Goal: Information Seeking & Learning: Learn about a topic

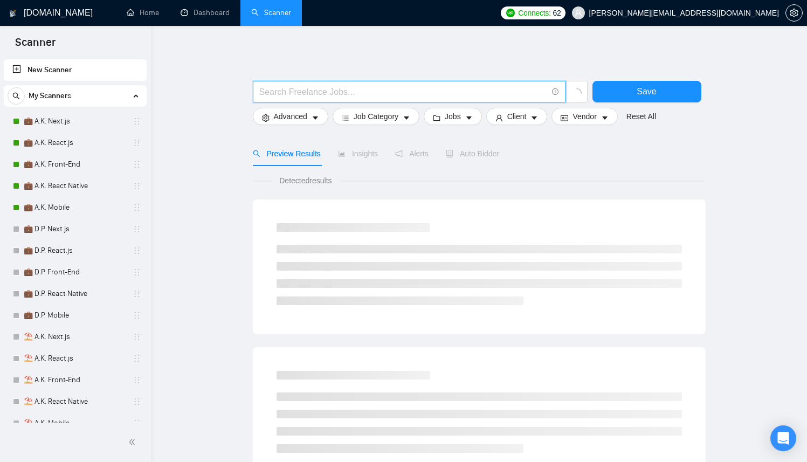
click at [409, 93] on input "text" at bounding box center [403, 91] width 288 height 13
paste input "[URL][DOMAIN_NAME]"
drag, startPoint x: 381, startPoint y: 92, endPoint x: 150, endPoint y: 91, distance: 230.7
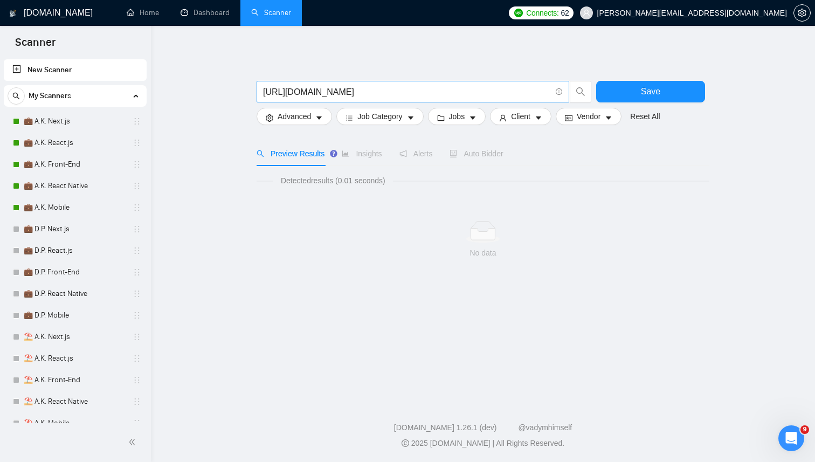
click at [385, 84] on span "[URL][DOMAIN_NAME]" at bounding box center [413, 92] width 313 height 22
click at [381, 93] on input "[URL][DOMAIN_NAME]" at bounding box center [407, 91] width 288 height 13
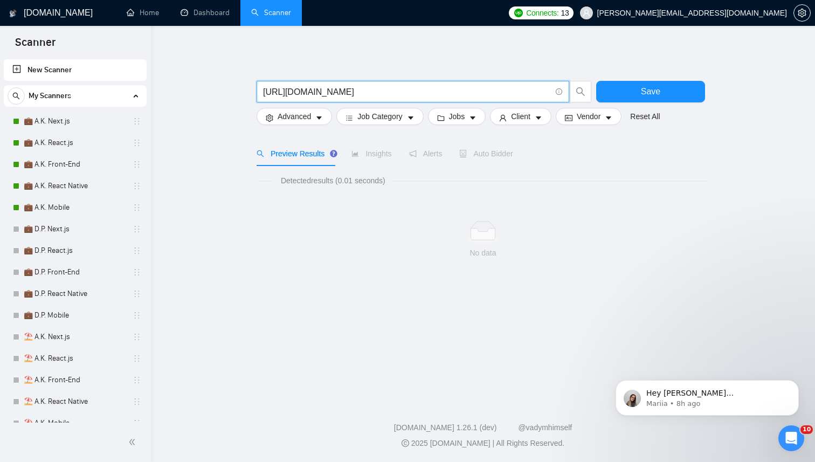
drag, startPoint x: 380, startPoint y: 93, endPoint x: 232, endPoint y: 88, distance: 148.3
click at [232, 88] on main "[URL][DOMAIN_NAME] Save Advanced Job Category Jobs Client Vendor Reset All Prev…" at bounding box center [483, 211] width 630 height 336
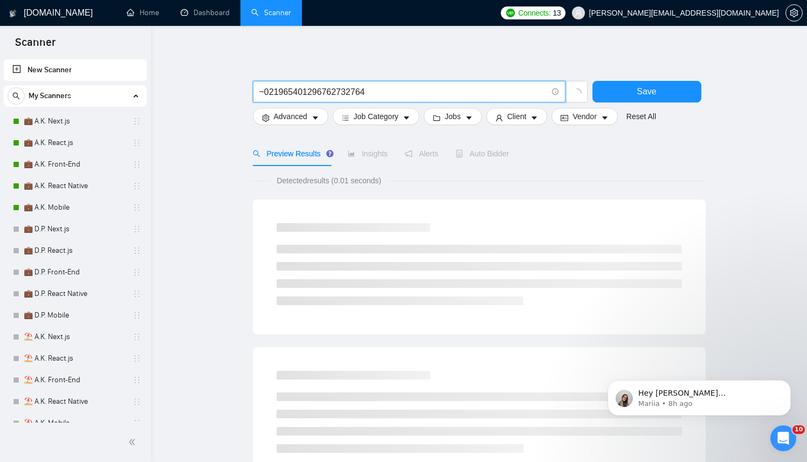
click at [461, 86] on input "~021965401296762732764" at bounding box center [403, 91] width 288 height 13
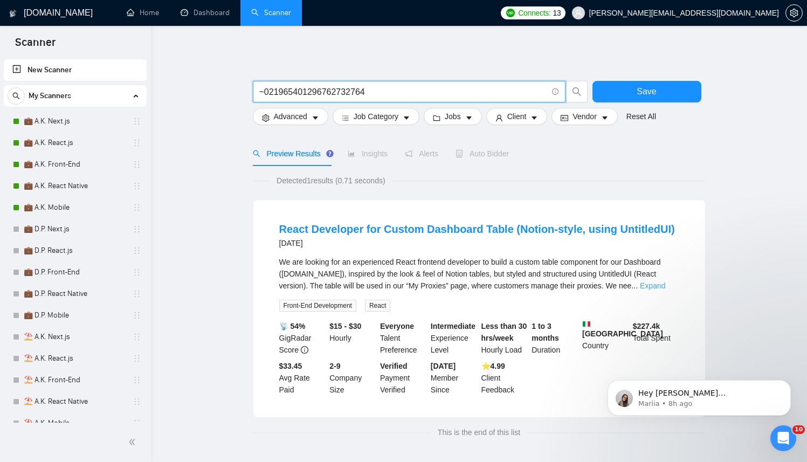
type input "~021965401296762732764"
click at [662, 285] on link "Expand" at bounding box center [652, 285] width 25 height 9
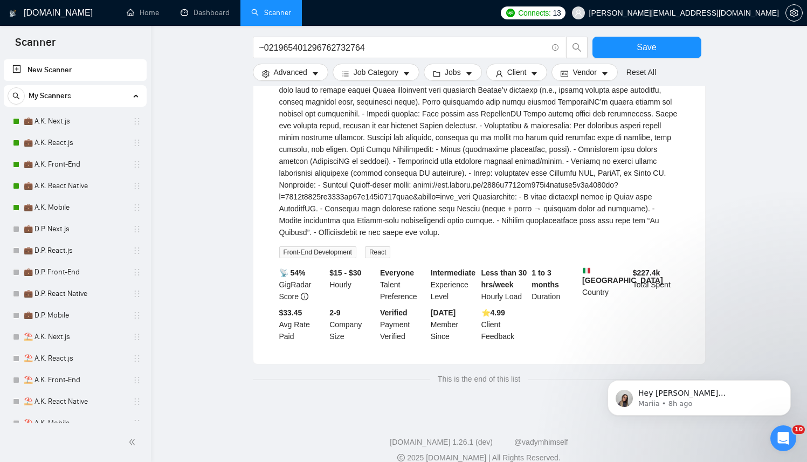
scroll to position [328, 0]
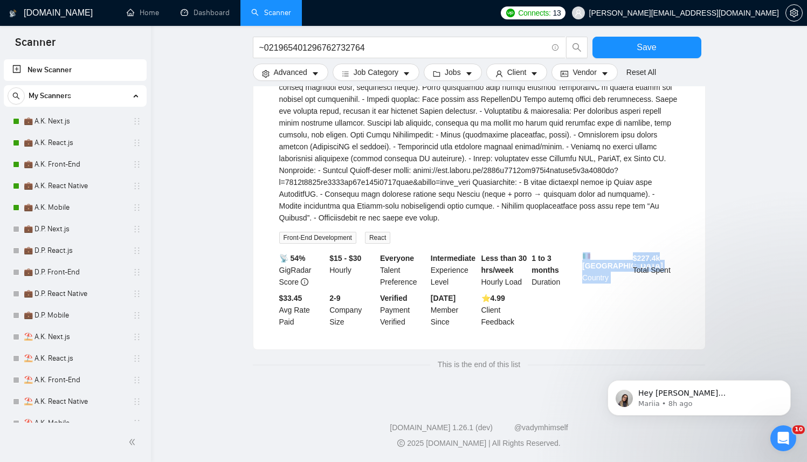
drag, startPoint x: 620, startPoint y: 247, endPoint x: 686, endPoint y: 259, distance: 67.3
click at [674, 254] on li "React Developer for Custom Dashboard Table (Notion-style, using UntitledUI) [DA…" at bounding box center [479, 116] width 426 height 440
click at [688, 259] on li "React Developer for Custom Dashboard Table (Notion-style, using UntitledUI) [DA…" at bounding box center [479, 116] width 426 height 440
drag, startPoint x: 294, startPoint y: 300, endPoint x: 320, endPoint y: 317, distance: 31.1
click at [320, 317] on div "$33.45 Avg Rate Paid" at bounding box center [302, 310] width 51 height 36
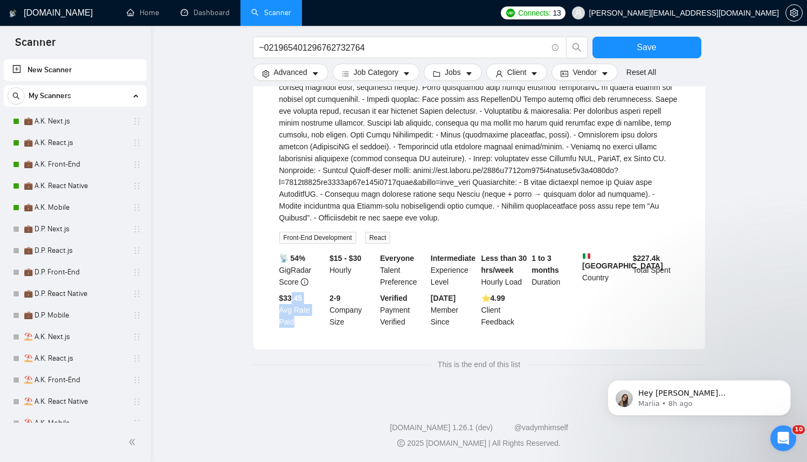
click at [298, 309] on div "$33.45 Avg Rate Paid" at bounding box center [302, 310] width 51 height 36
drag, startPoint x: 491, startPoint y: 296, endPoint x: 520, endPoint y: 299, distance: 29.2
click at [520, 299] on div "⭐️ 4.99 Client Feedback" at bounding box center [504, 310] width 51 height 36
drag, startPoint x: 323, startPoint y: 252, endPoint x: 355, endPoint y: 260, distance: 32.3
click at [355, 260] on li "React Developer for Custom Dashboard Table (Notion-style, using UntitledUI) [DA…" at bounding box center [479, 116] width 426 height 440
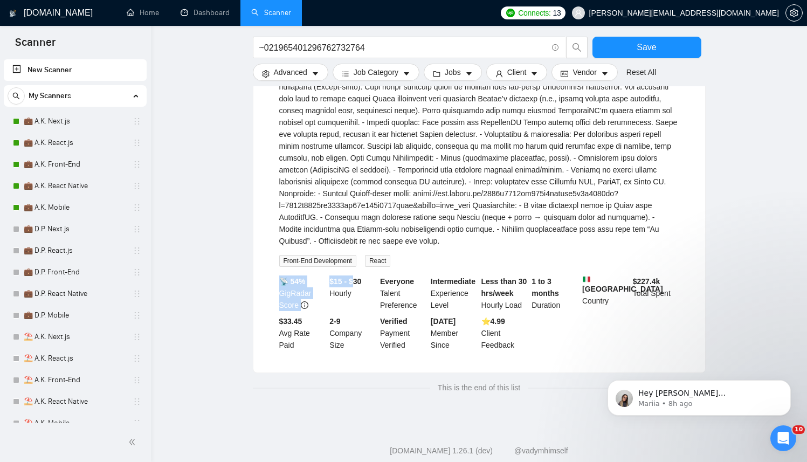
scroll to position [282, 0]
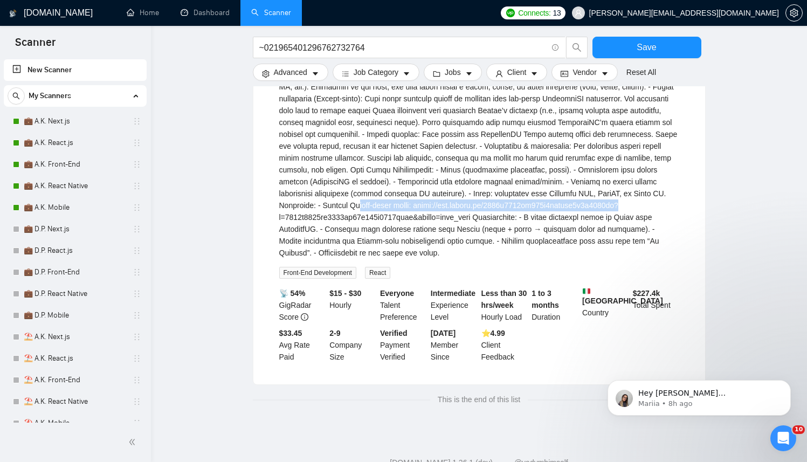
drag, startPoint x: 597, startPoint y: 208, endPoint x: 611, endPoint y: 223, distance: 19.8
click at [611, 223] on div "We are looking for an experienced React frontend developer to build a custom ta…" at bounding box center [479, 116] width 400 height 285
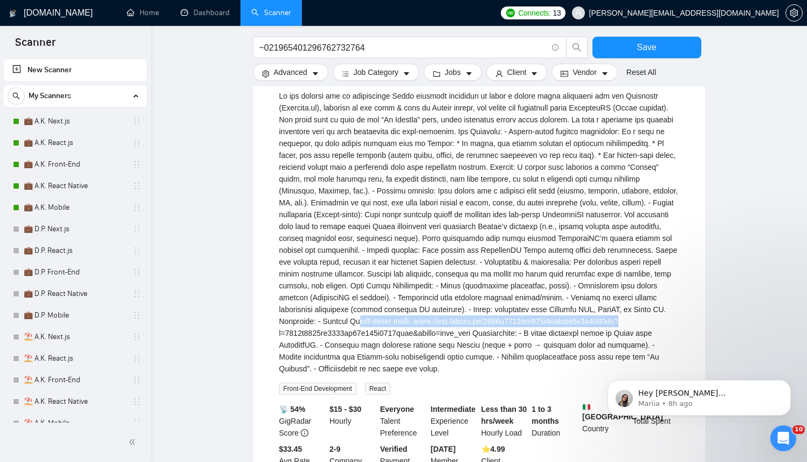
scroll to position [0, 0]
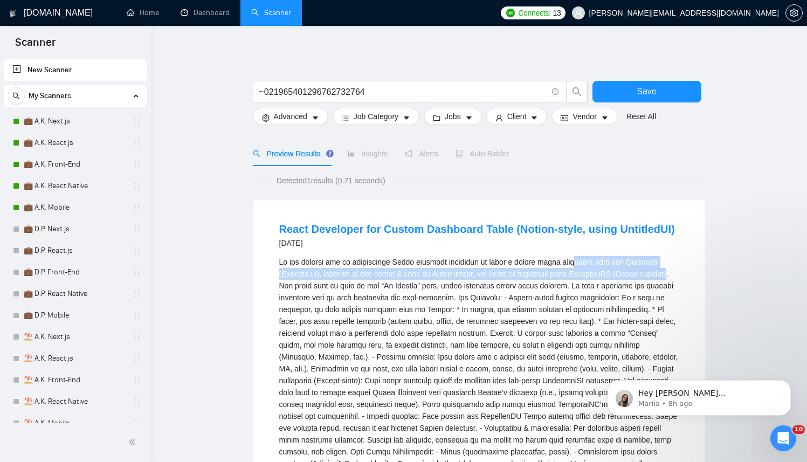
drag, startPoint x: 589, startPoint y: 261, endPoint x: 305, endPoint y: 281, distance: 284.7
click at [305, 281] on div "We are looking for an experienced React frontend developer to build a custom ta…" at bounding box center [479, 398] width 400 height 285
click at [289, 277] on div "We are looking for an experienced React frontend developer to build a custom ta…" at bounding box center [479, 398] width 400 height 285
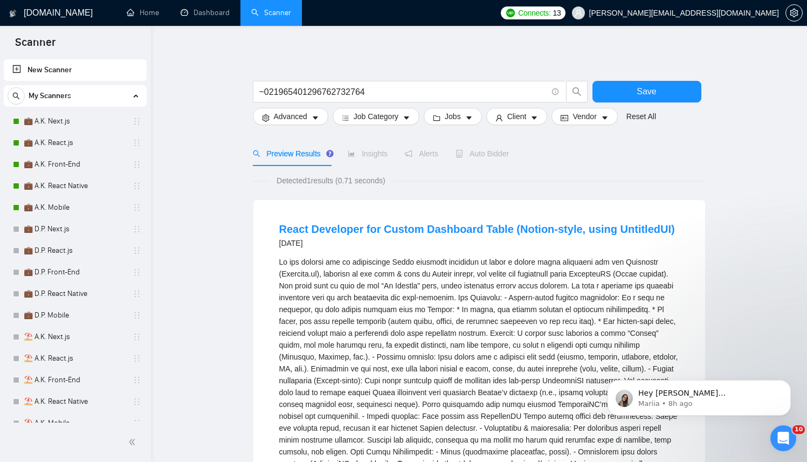
click at [289, 273] on div "We are looking for an experienced React frontend developer to build a custom ta…" at bounding box center [479, 398] width 400 height 285
drag, startPoint x: 289, startPoint y: 273, endPoint x: 314, endPoint y: 269, distance: 24.5
click at [314, 269] on div "We are looking for an experienced React frontend developer to build a custom ta…" at bounding box center [479, 398] width 400 height 285
copy div "[DOMAIN_NAME]"
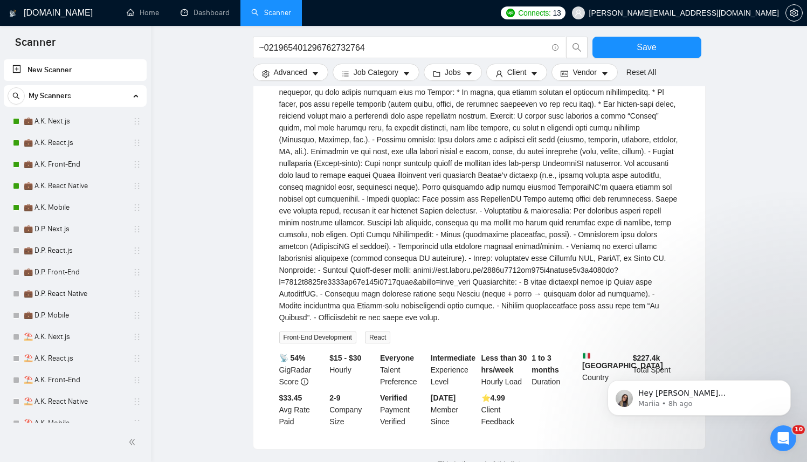
scroll to position [328, 0]
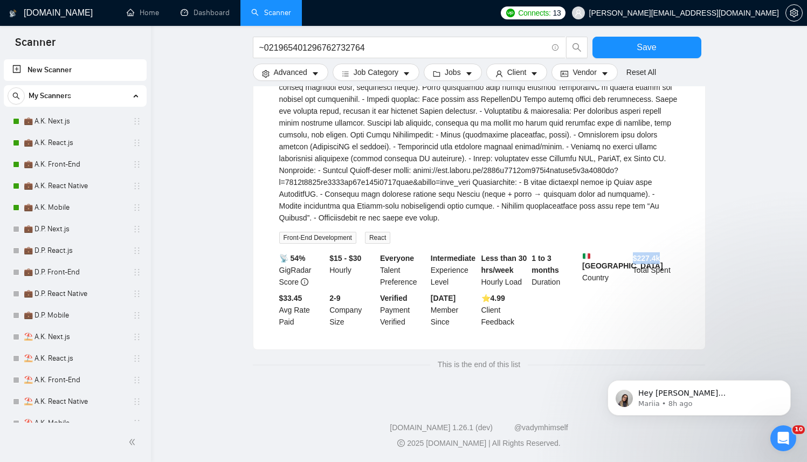
drag, startPoint x: 632, startPoint y: 251, endPoint x: 666, endPoint y: 255, distance: 34.3
click at [666, 255] on li "React Developer for Custom Dashboard Table (Notion-style, using UntitledUI) [DA…" at bounding box center [479, 116] width 426 height 440
click at [633, 258] on b "$ 227.4k" at bounding box center [646, 258] width 27 height 9
drag, startPoint x: 633, startPoint y: 258, endPoint x: 661, endPoint y: 261, distance: 28.7
click at [660, 261] on b "$ 227.4k" at bounding box center [646, 258] width 27 height 9
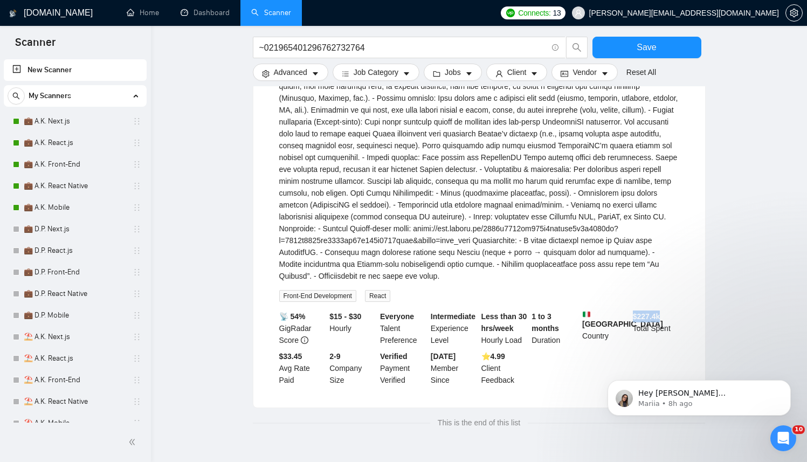
scroll to position [215, 0]
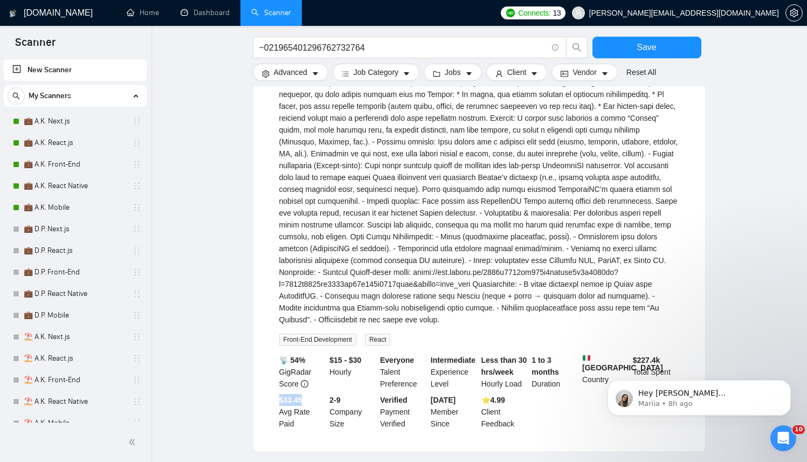
drag, startPoint x: 278, startPoint y: 413, endPoint x: 309, endPoint y: 414, distance: 31.3
click at [309, 414] on li "React Developer for Custom Dashboard Table (Notion-style, using UntitledUI) [DA…" at bounding box center [479, 218] width 426 height 440
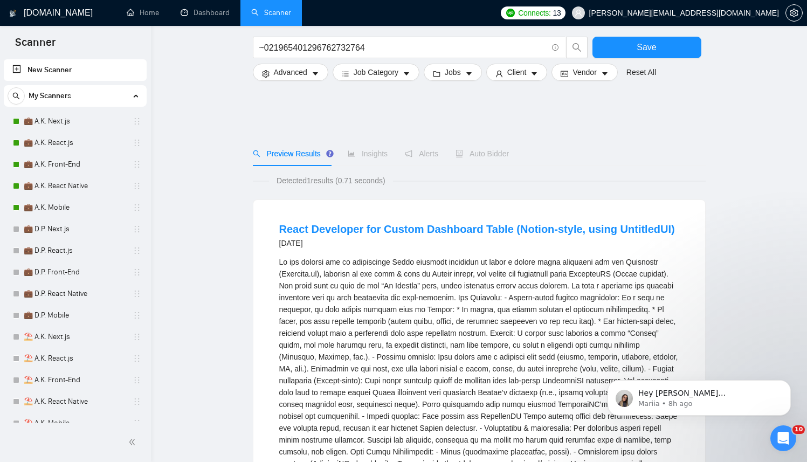
scroll to position [328, 0]
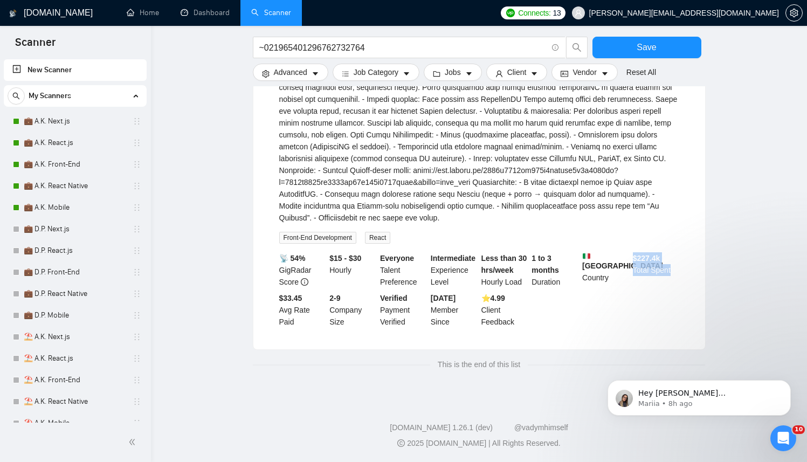
drag, startPoint x: 672, startPoint y: 279, endPoint x: 675, endPoint y: 294, distance: 16.1
click at [675, 294] on li "React Developer for Custom Dashboard Table (Notion-style, using UntitledUI) [DA…" at bounding box center [479, 116] width 426 height 440
